Goal: Find specific page/section

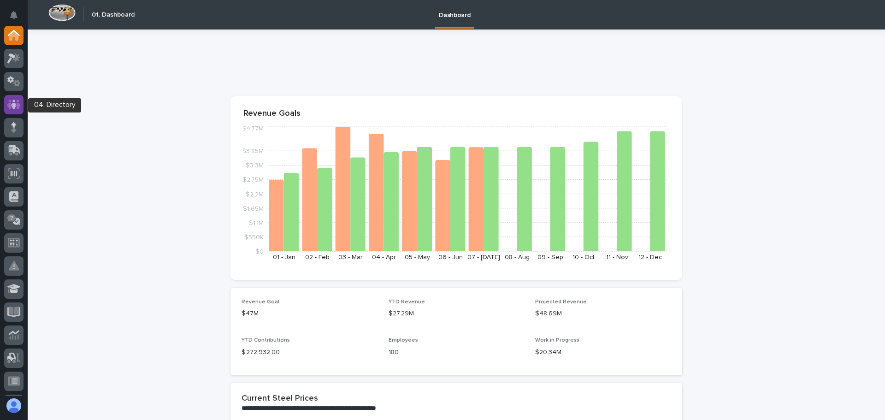
click at [17, 102] on icon at bounding box center [13, 104] width 13 height 9
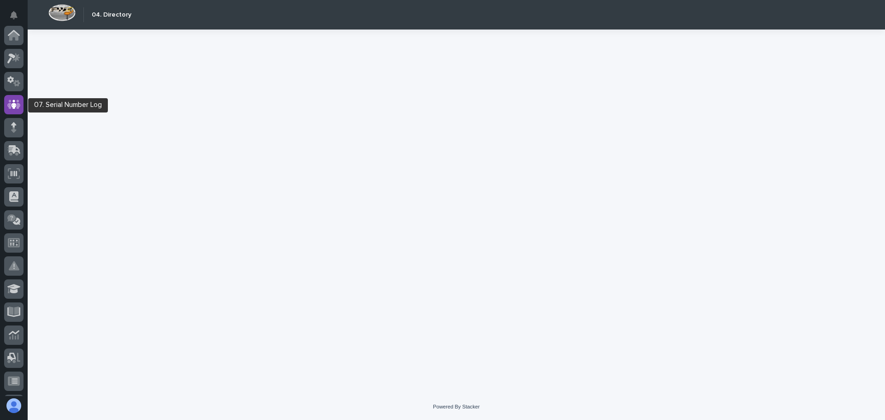
scroll to position [69, 0]
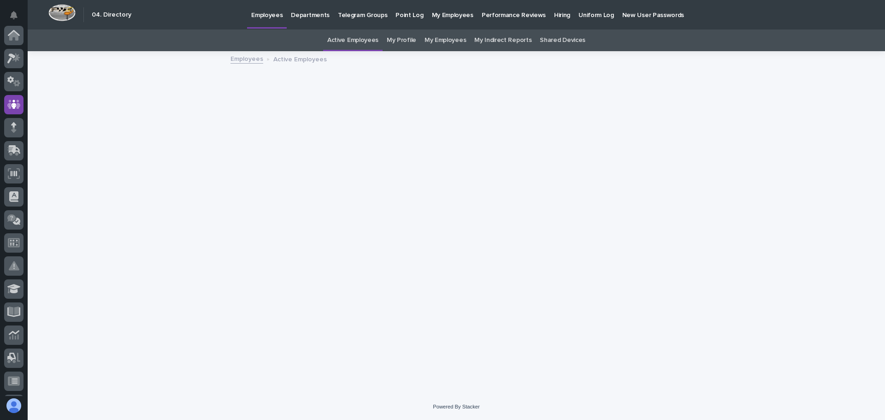
scroll to position [69, 0]
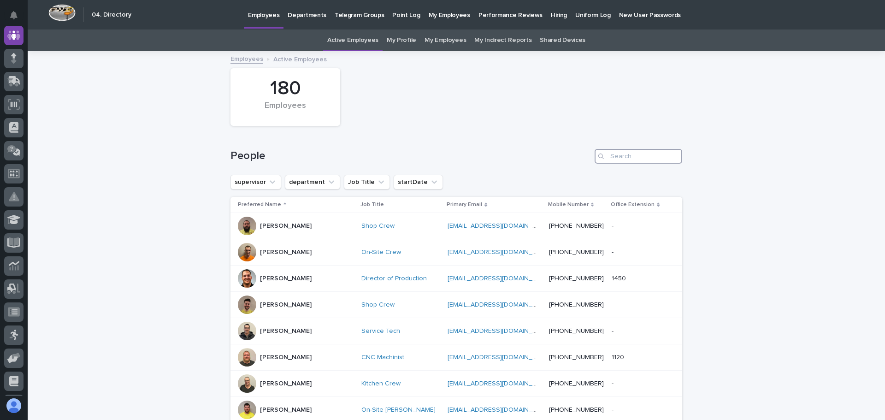
click at [627, 155] on input "Search" at bounding box center [639, 156] width 88 height 15
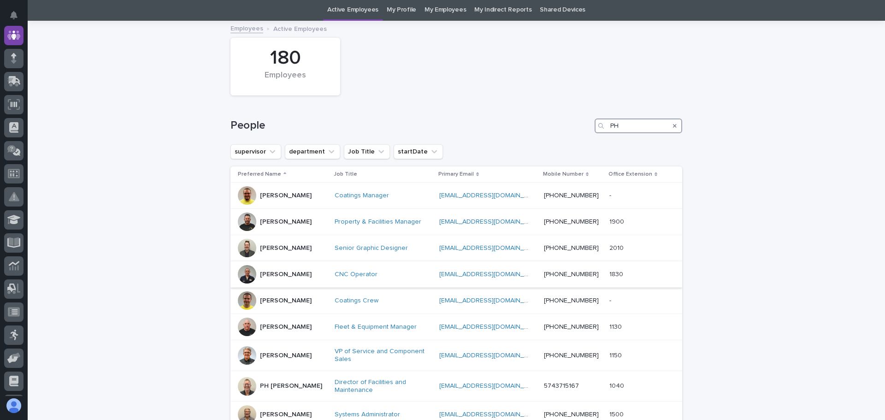
scroll to position [46, 0]
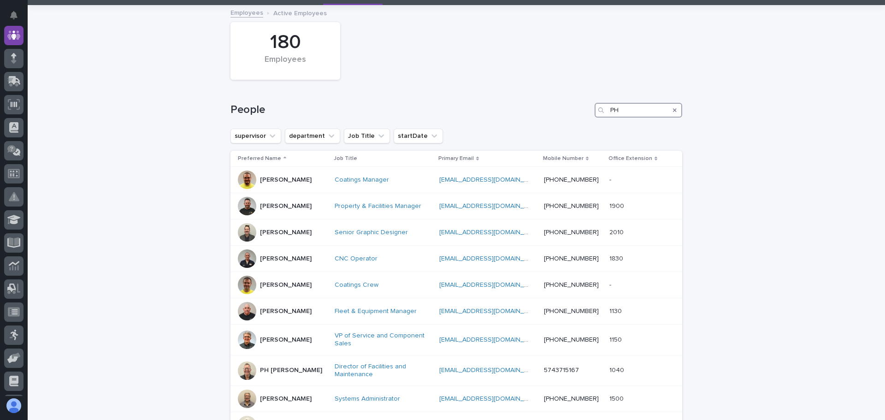
type input "PH"
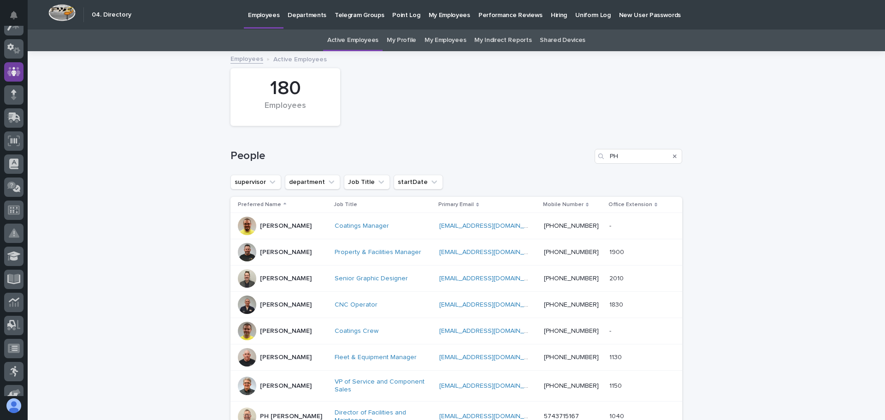
scroll to position [0, 0]
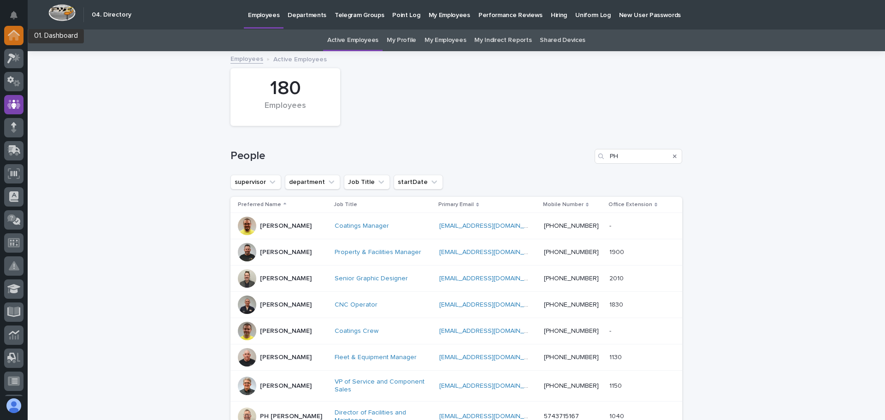
click at [16, 31] on icon at bounding box center [14, 35] width 12 height 11
